Goal: Task Accomplishment & Management: Use online tool/utility

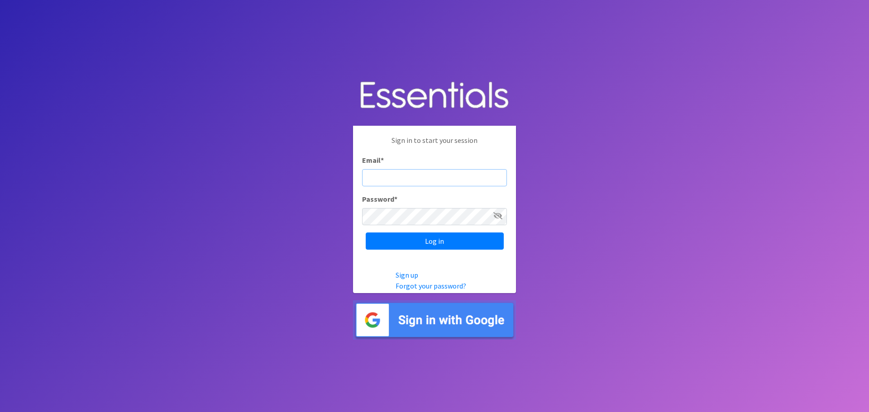
type input "judi@momshelpingmomsfoundation.org"
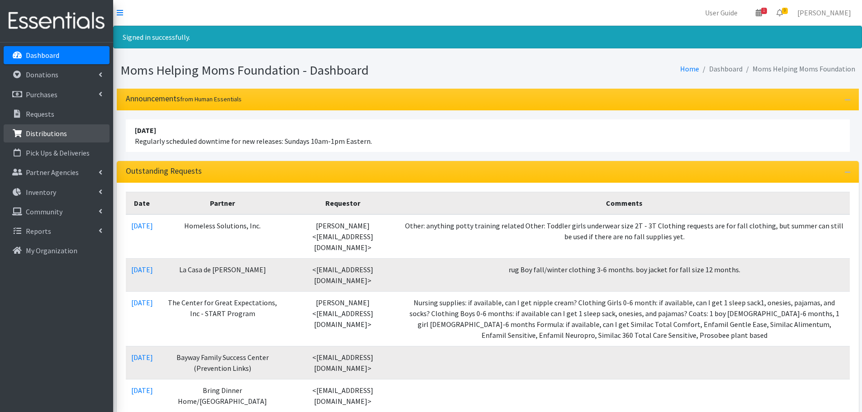
click at [42, 132] on p "Distributions" at bounding box center [46, 133] width 41 height 9
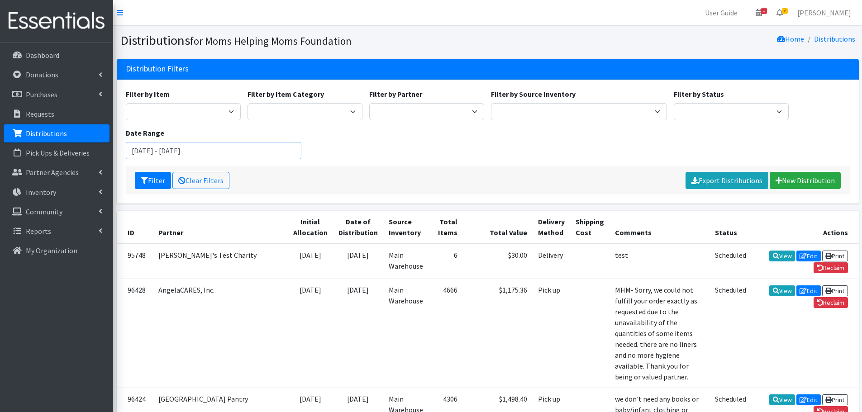
click at [254, 151] on input "[DATE] - [DATE]" at bounding box center [214, 150] width 176 height 17
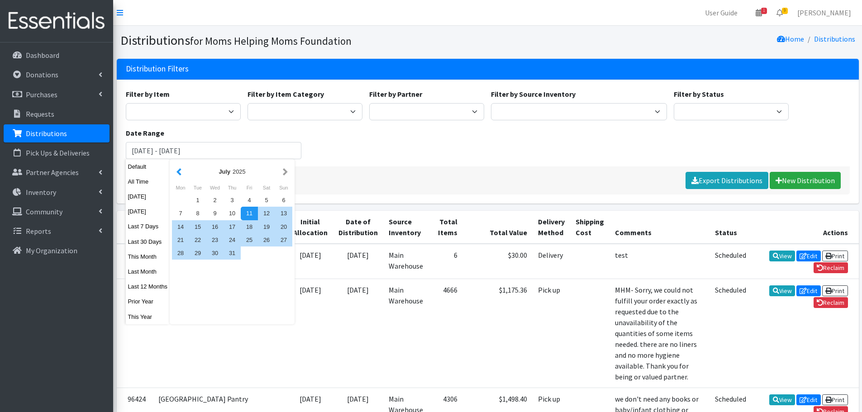
click at [179, 172] on button "button" at bounding box center [179, 171] width 10 height 11
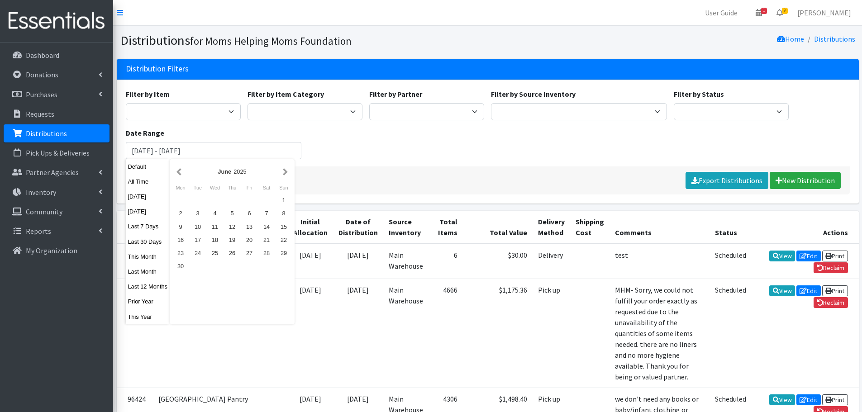
click at [179, 172] on button "button" at bounding box center [179, 171] width 10 height 11
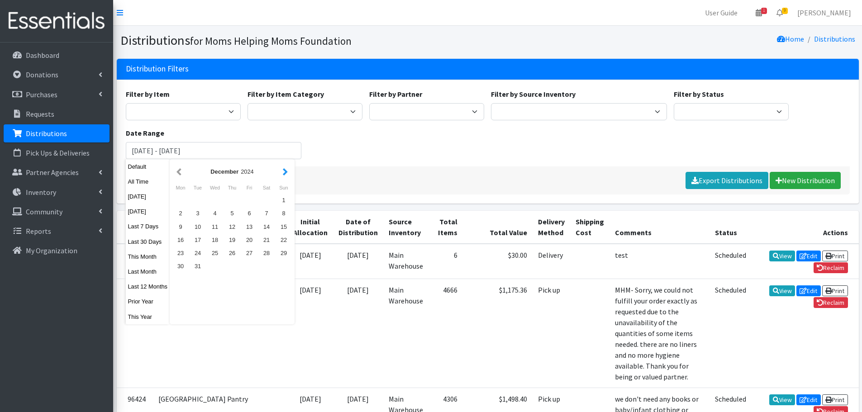
click at [285, 172] on button "button" at bounding box center [286, 171] width 10 height 11
click at [181, 171] on button "button" at bounding box center [179, 171] width 10 height 11
click at [181, 170] on button "button" at bounding box center [179, 171] width 10 height 11
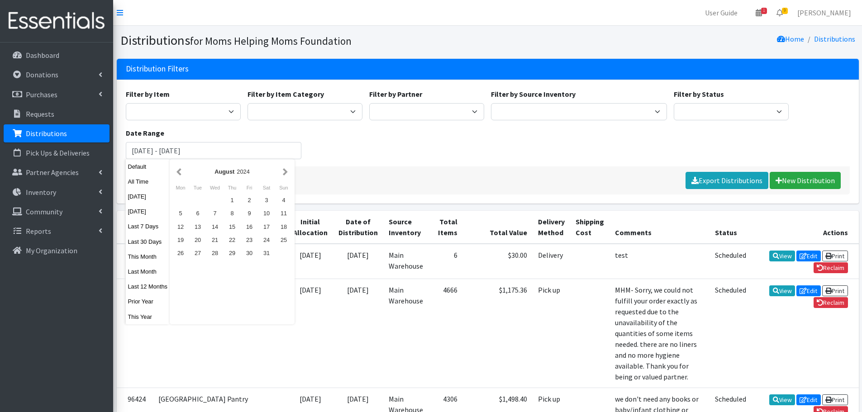
click at [181, 170] on button "button" at bounding box center [179, 171] width 10 height 11
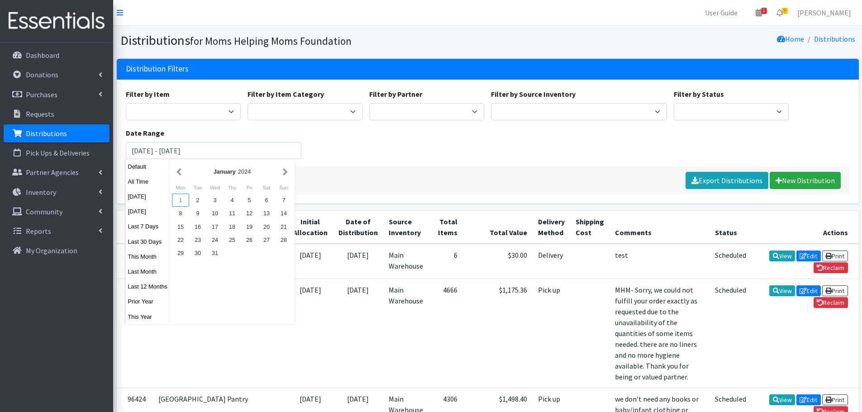
click at [182, 201] on div "1" at bounding box center [180, 200] width 17 height 13
click at [287, 172] on button "button" at bounding box center [286, 171] width 10 height 11
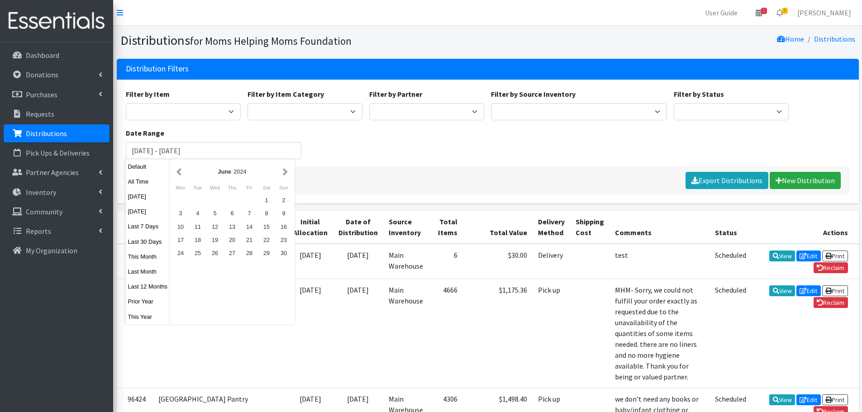
click at [287, 172] on button "button" at bounding box center [286, 171] width 10 height 11
click at [172, 172] on div "September 2024" at bounding box center [232, 172] width 120 height 20
click at [179, 171] on button "button" at bounding box center [179, 171] width 10 height 11
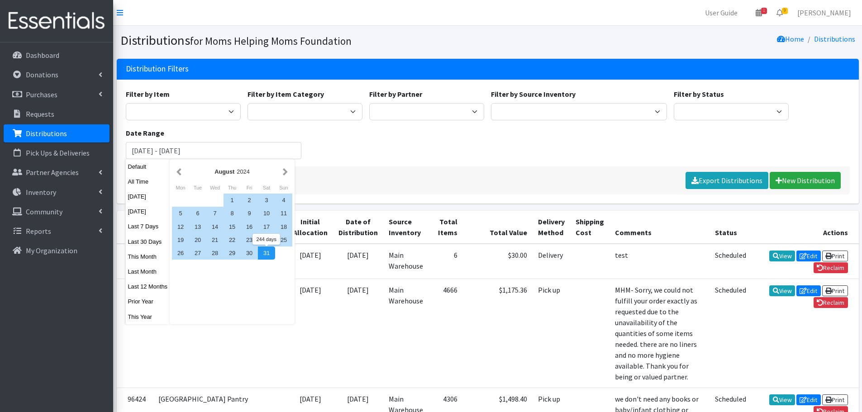
click at [265, 253] on div "31" at bounding box center [266, 253] width 17 height 13
type input "[DATE] - [DATE]"
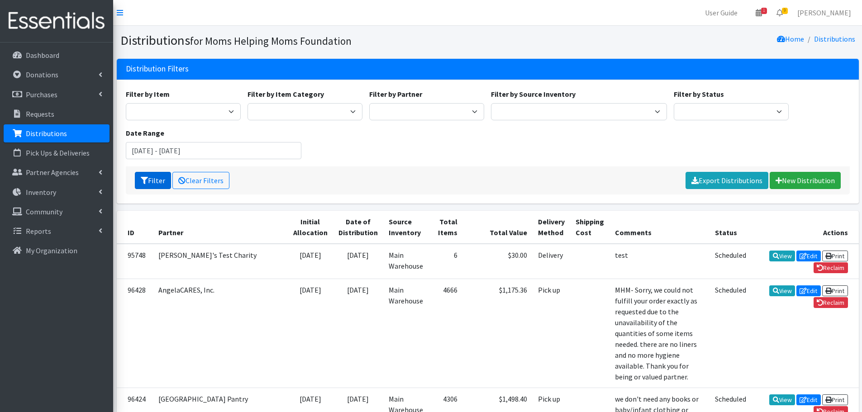
click at [159, 178] on button "Filter" at bounding box center [153, 180] width 36 height 17
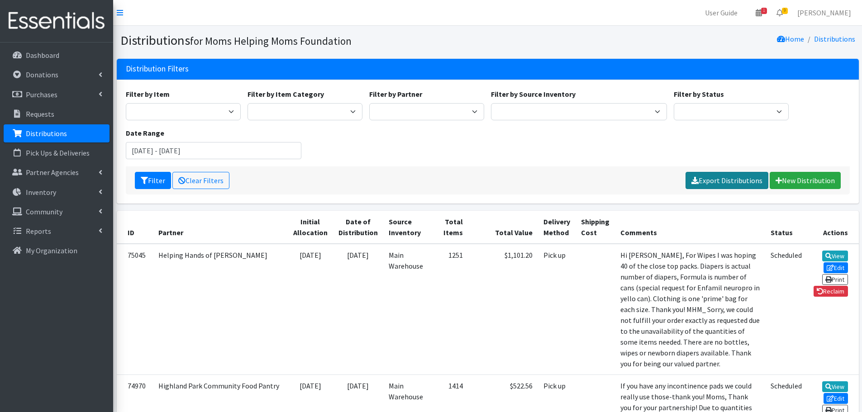
click at [736, 179] on link "Export Distributions" at bounding box center [727, 180] width 83 height 17
